Goal: Task Accomplishment & Management: Manage account settings

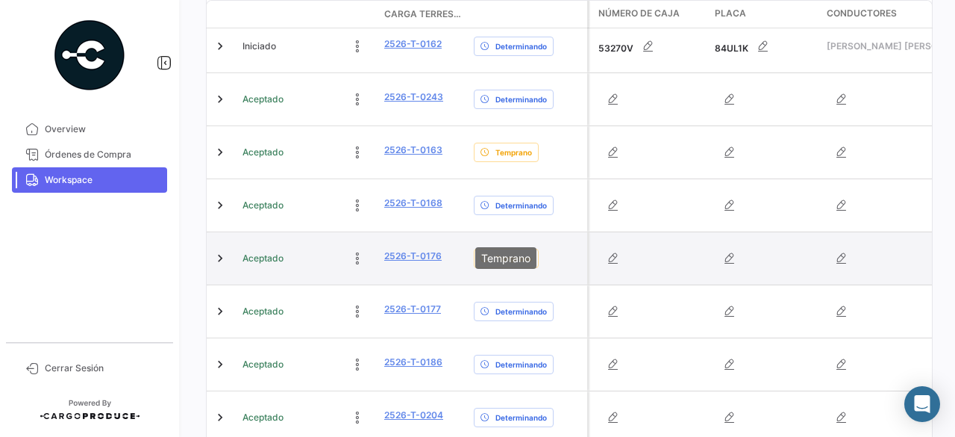
scroll to position [448, 0]
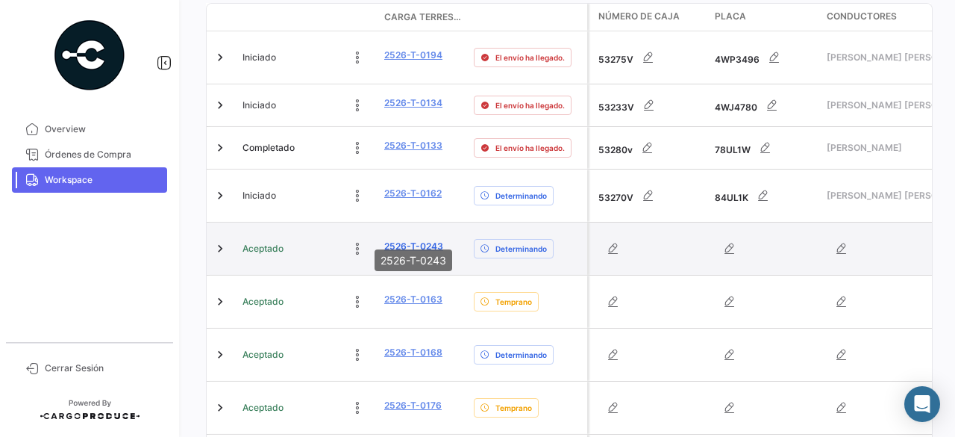
click at [419, 240] on link "2526-T-0243" at bounding box center [413, 246] width 59 height 13
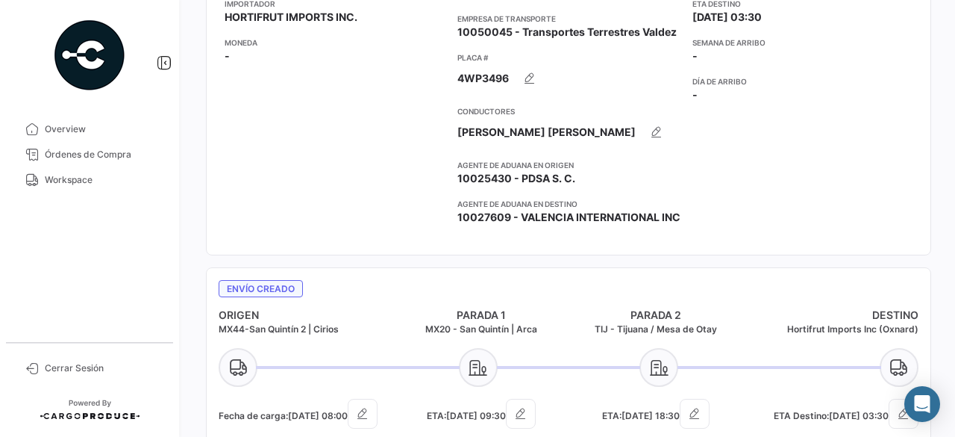
scroll to position [298, 0]
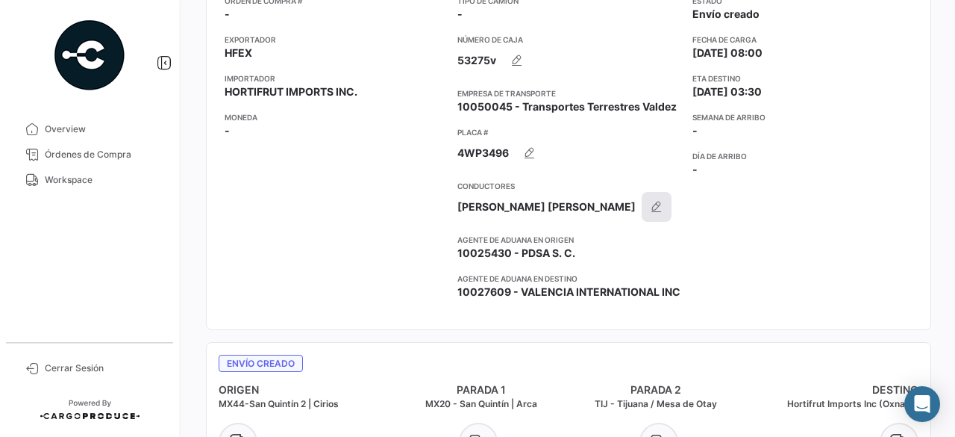
click at [649, 209] on icon "button" at bounding box center [656, 206] width 15 height 15
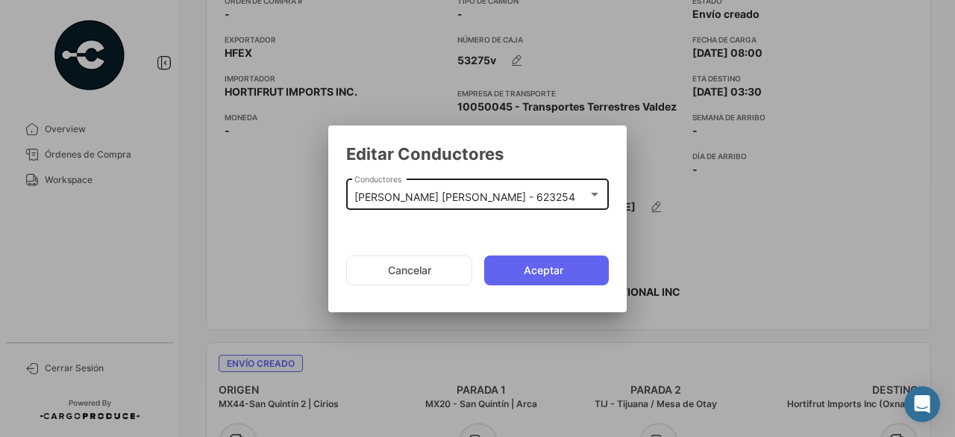
click at [595, 193] on div at bounding box center [594, 195] width 7 height 4
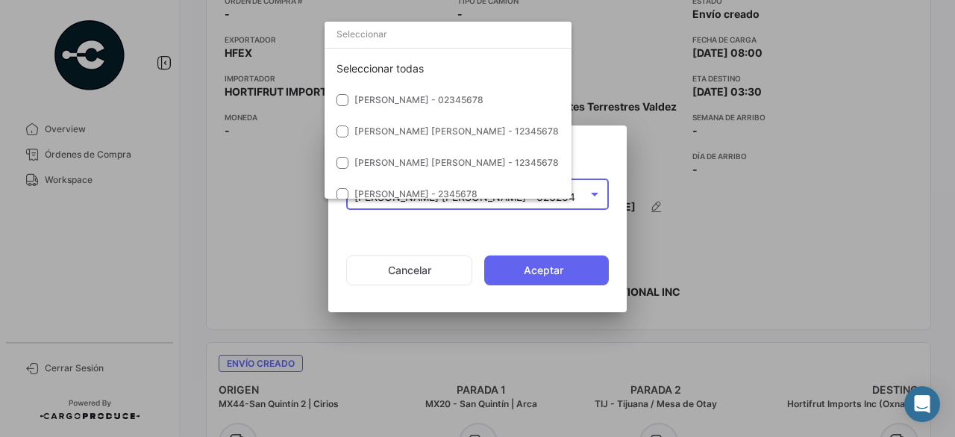
scroll to position [3725, 0]
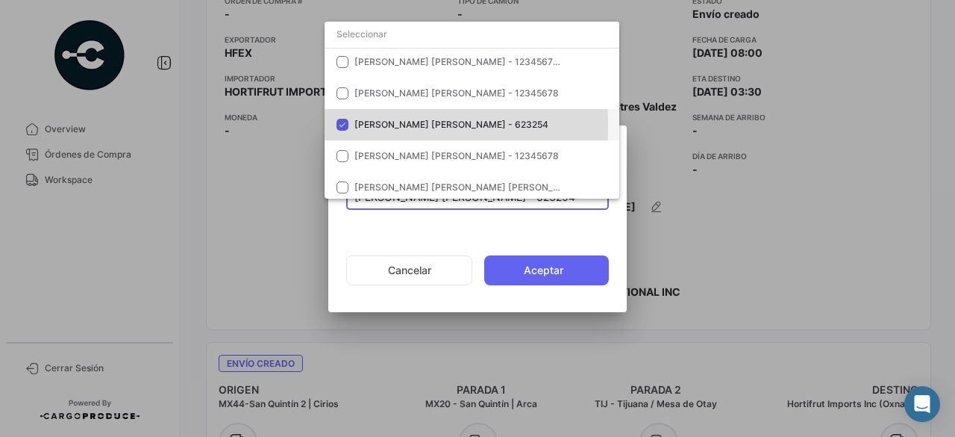
click at [344, 125] on mat-pseudo-checkbox at bounding box center [343, 125] width 12 height 12
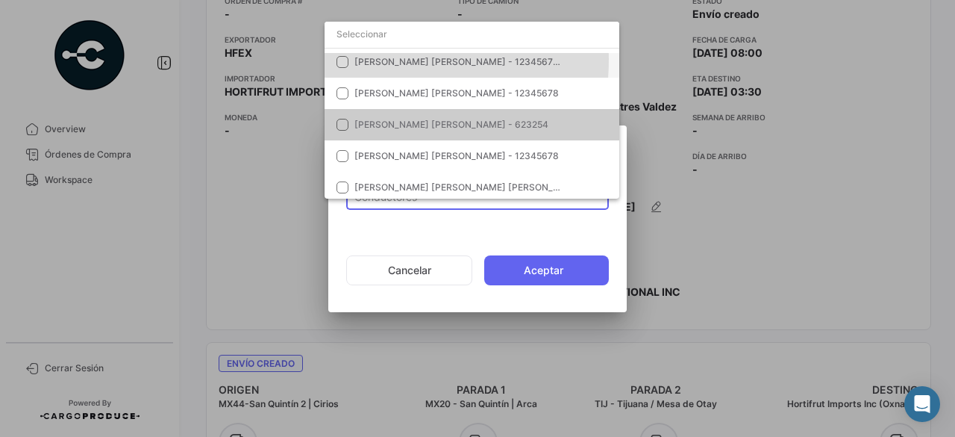
click at [346, 59] on mat-pseudo-checkbox at bounding box center [343, 62] width 12 height 12
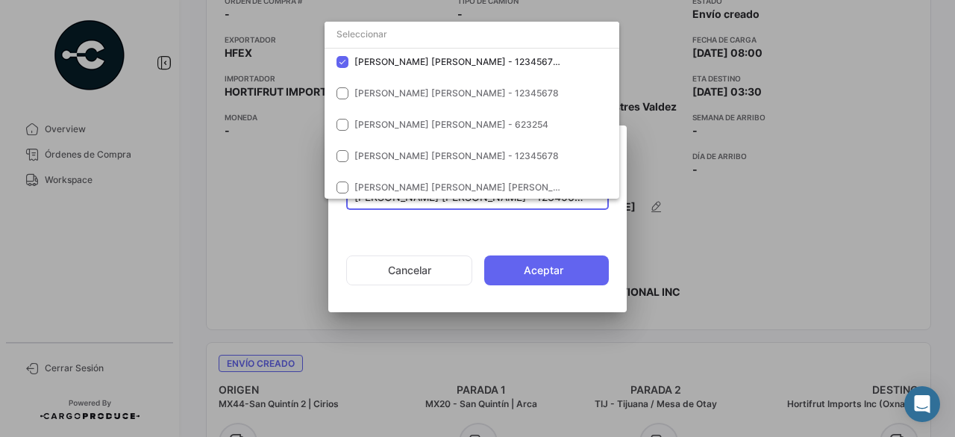
click at [551, 273] on div at bounding box center [477, 218] width 955 height 437
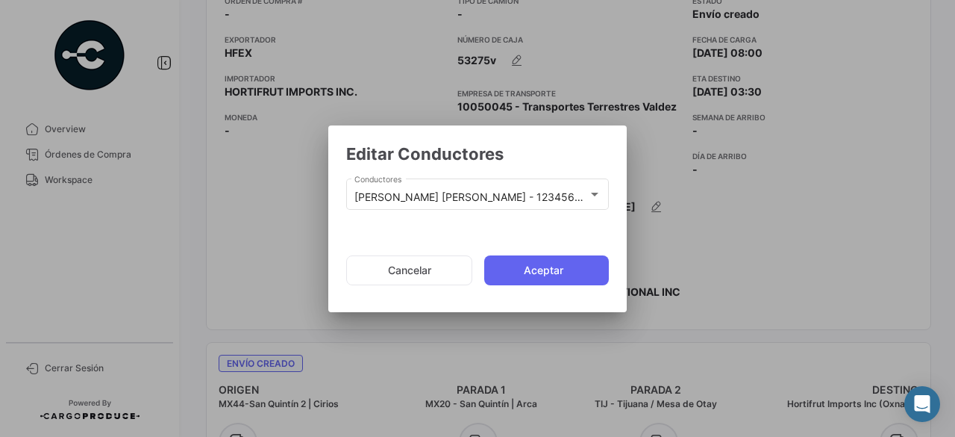
click at [551, 273] on button "Aceptar" at bounding box center [546, 270] width 125 height 30
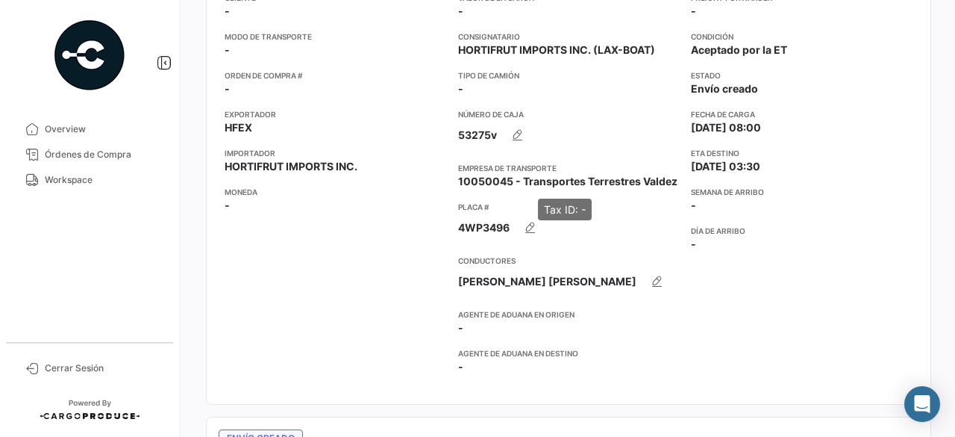
scroll to position [149, 0]
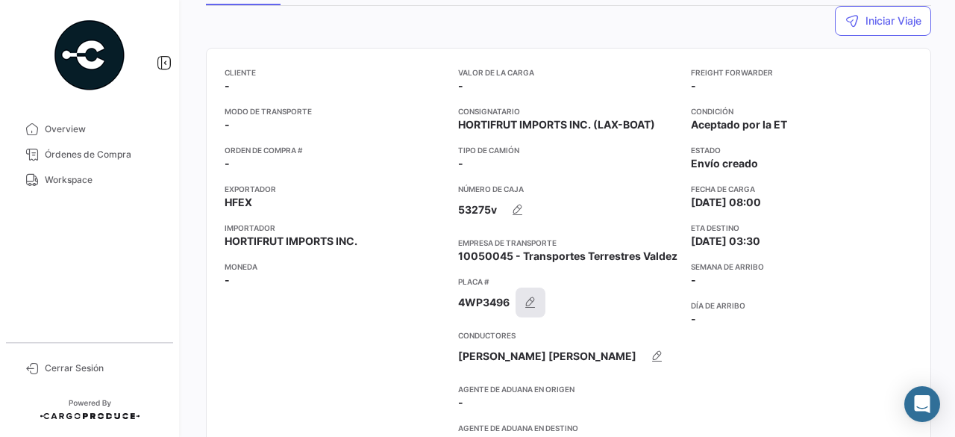
click at [530, 301] on icon "button" at bounding box center [530, 302] width 15 height 15
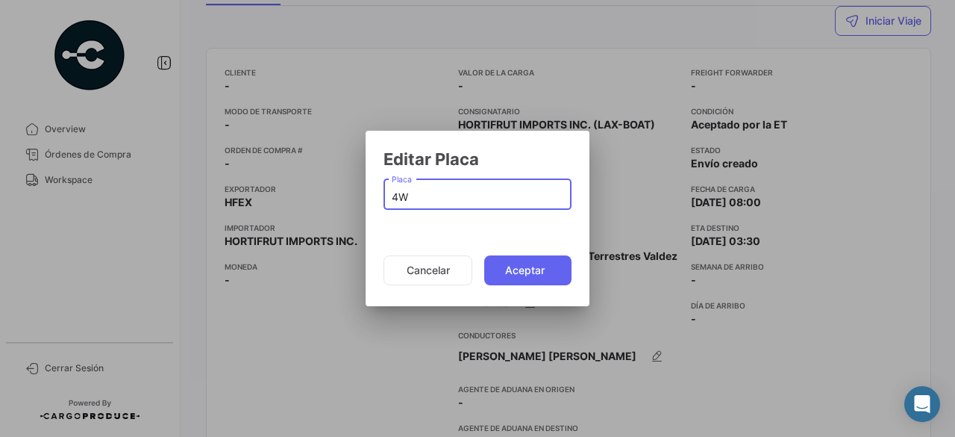
type input "4"
type input "38UL2W"
click at [525, 265] on button "Aceptar" at bounding box center [527, 270] width 87 height 30
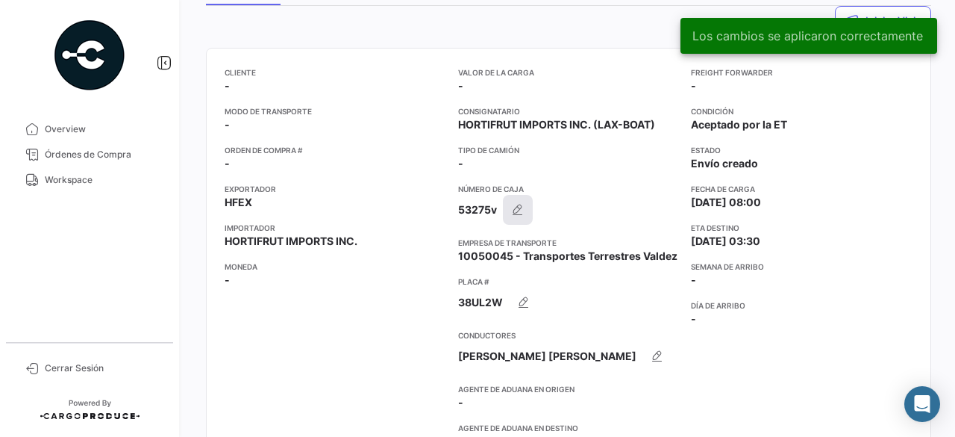
click at [515, 201] on button "button" at bounding box center [518, 210] width 30 height 30
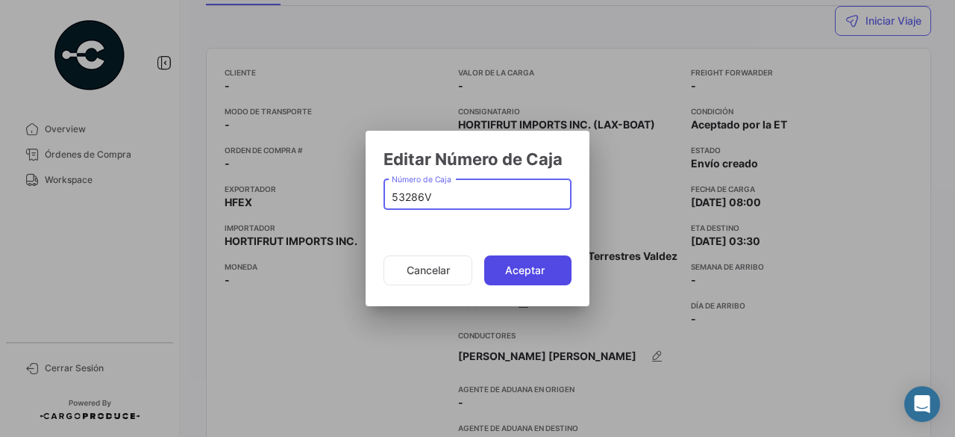
type input "53286V"
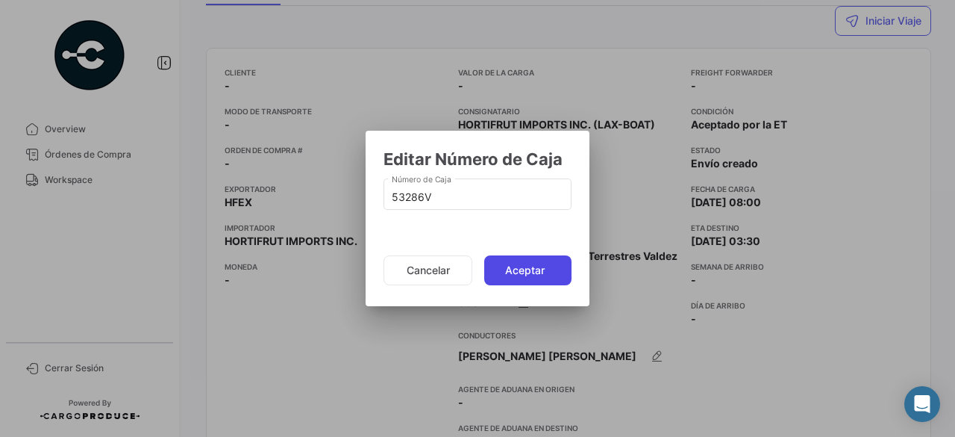
click at [522, 272] on button "Aceptar" at bounding box center [527, 270] width 87 height 30
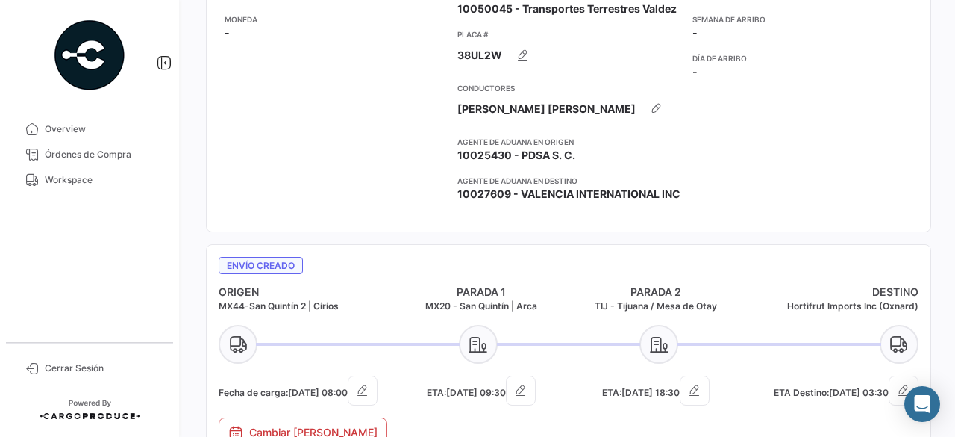
scroll to position [373, 0]
